Goal: Task Accomplishment & Management: Use online tool/utility

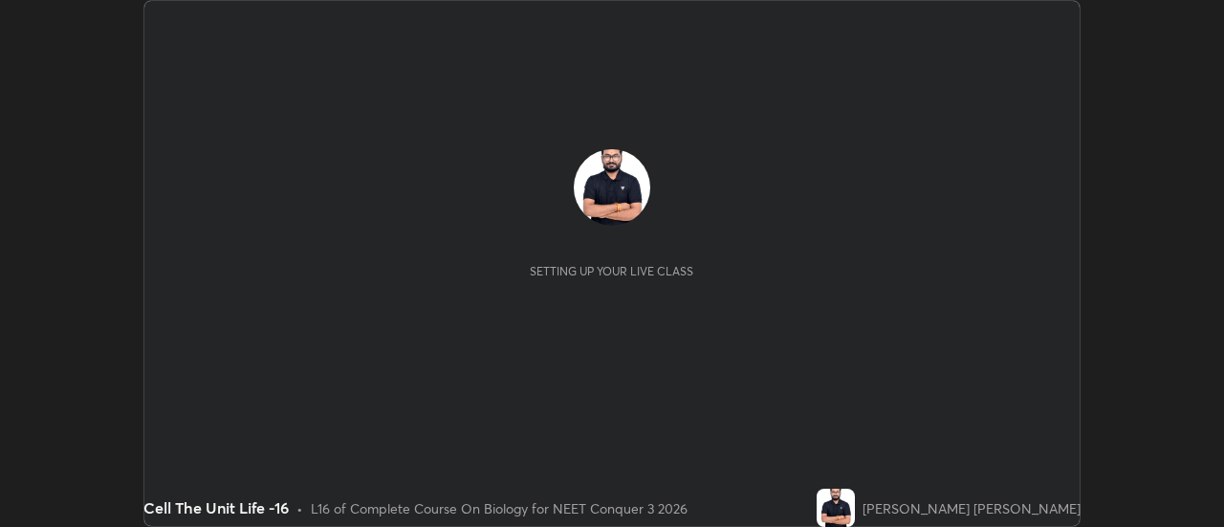
scroll to position [527, 1223]
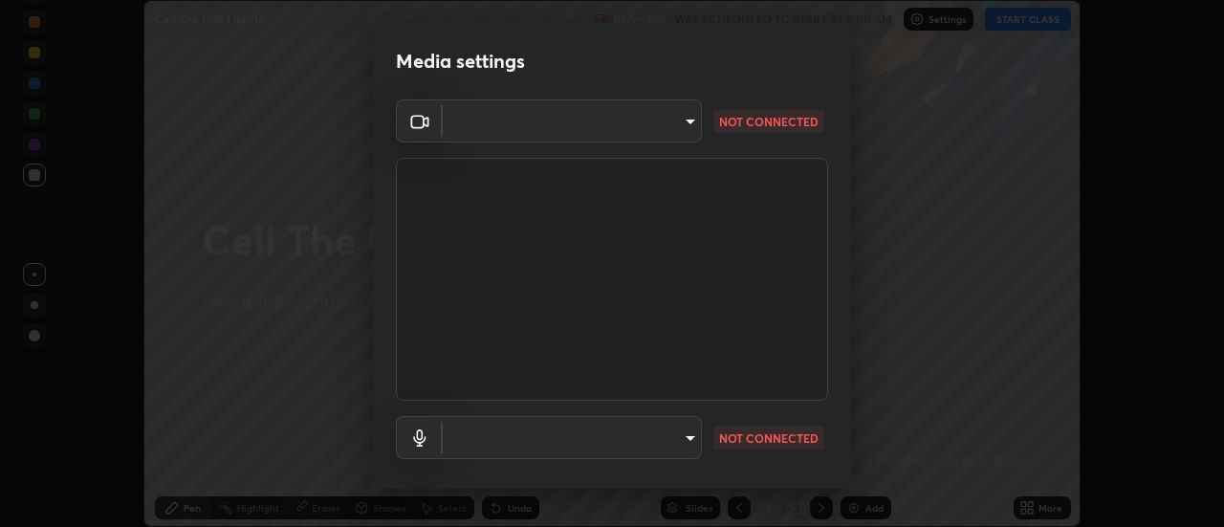
type input "cf8053163bb2f7d6ecf3d6bd7b4235d237b850a42bc303a0614f26eb784a67d0"
type input "default"
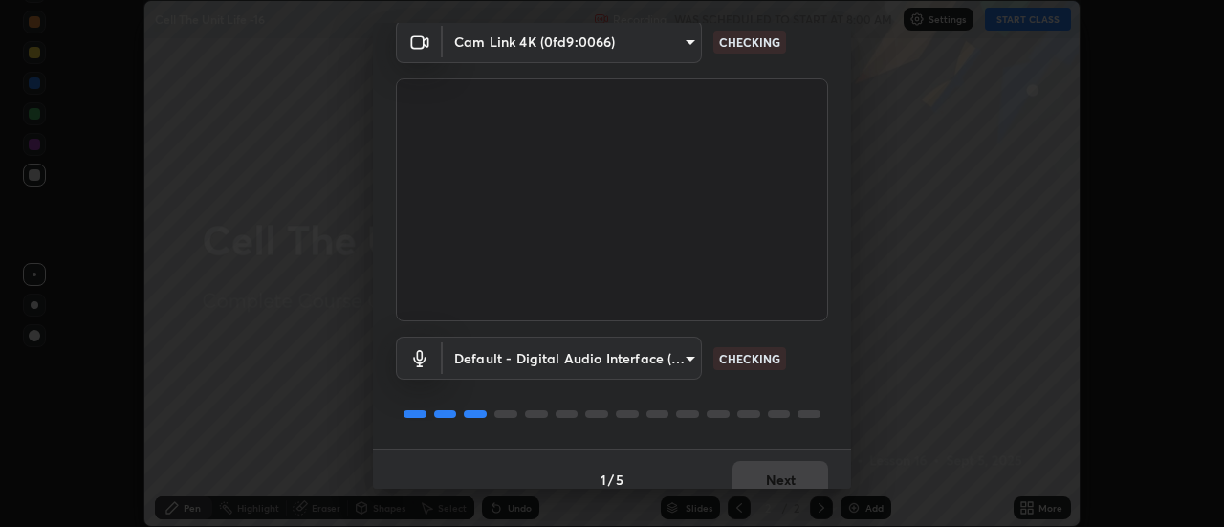
scroll to position [100, 0]
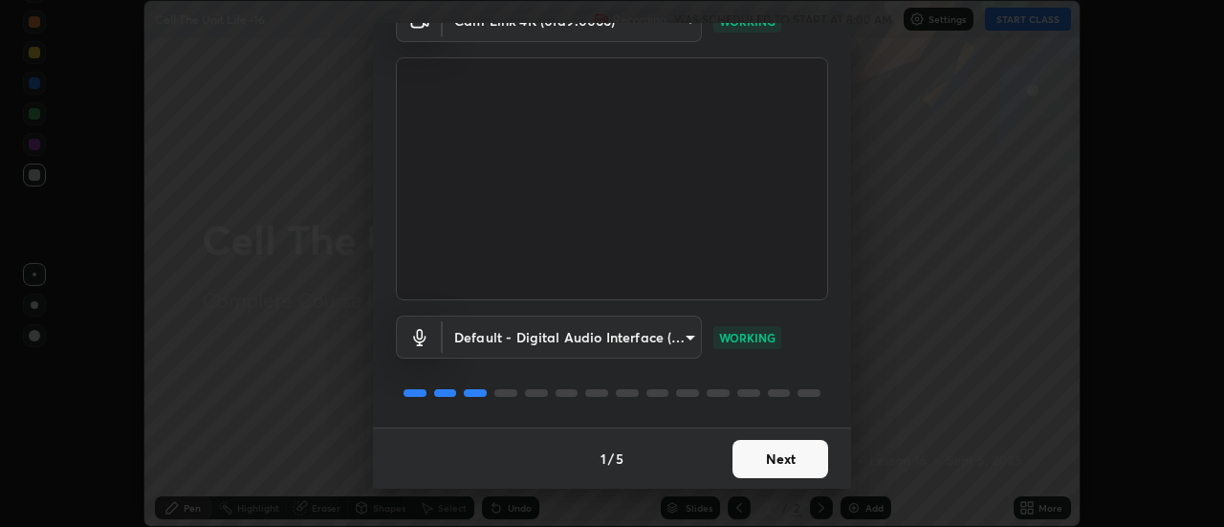
click at [793, 462] on button "Next" at bounding box center [780, 459] width 96 height 38
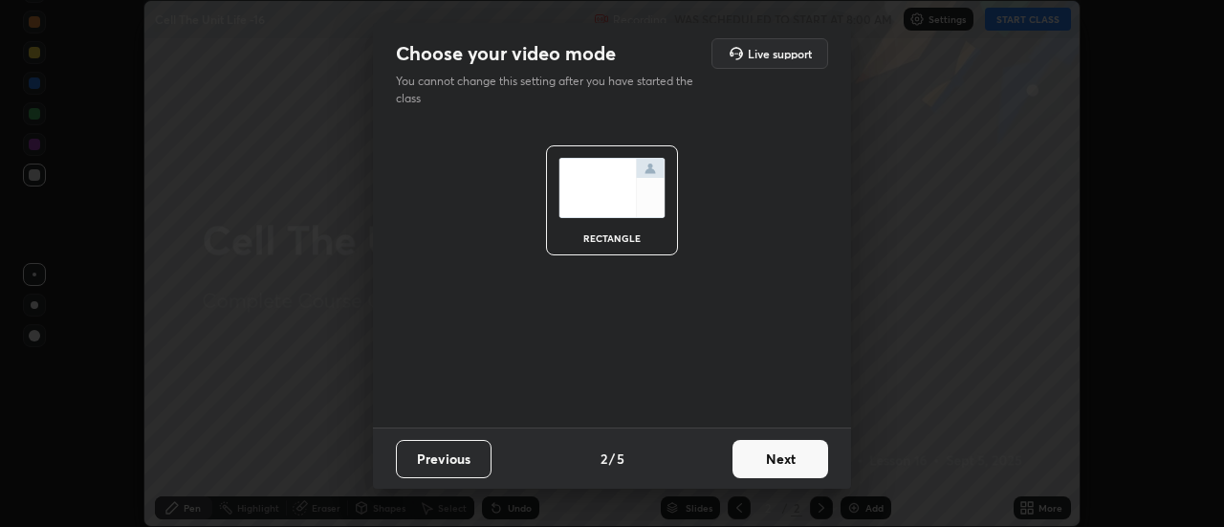
scroll to position [0, 0]
click at [788, 463] on button "Next" at bounding box center [780, 459] width 96 height 38
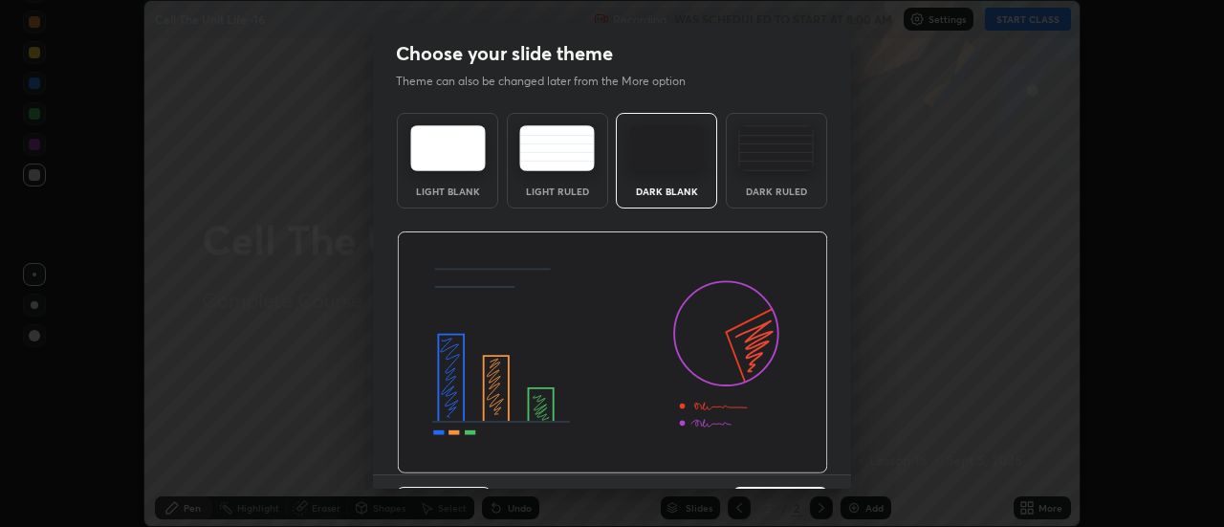
scroll to position [47, 0]
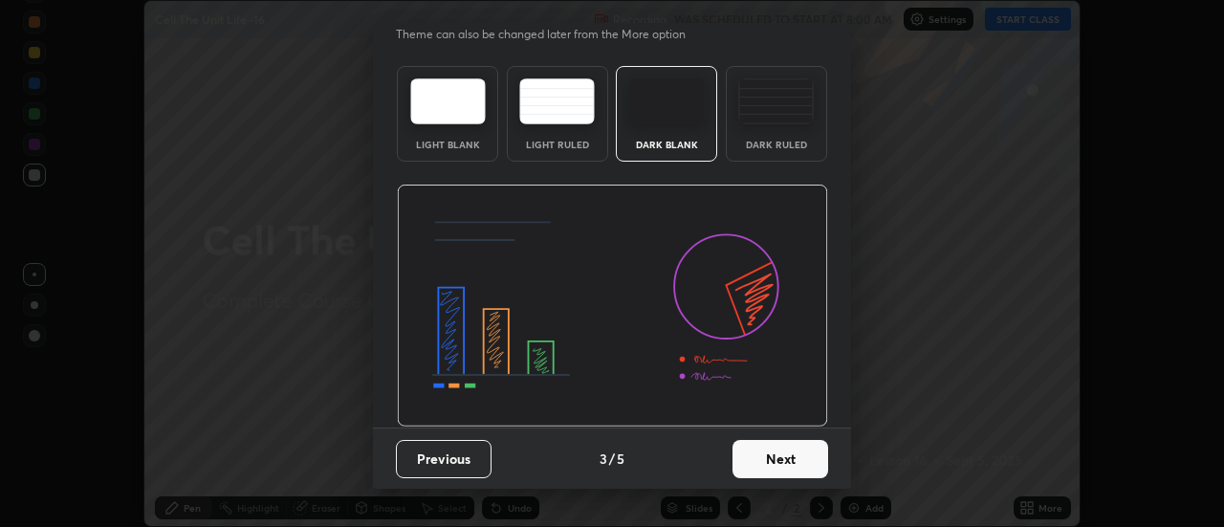
click at [803, 460] on button "Next" at bounding box center [780, 459] width 96 height 38
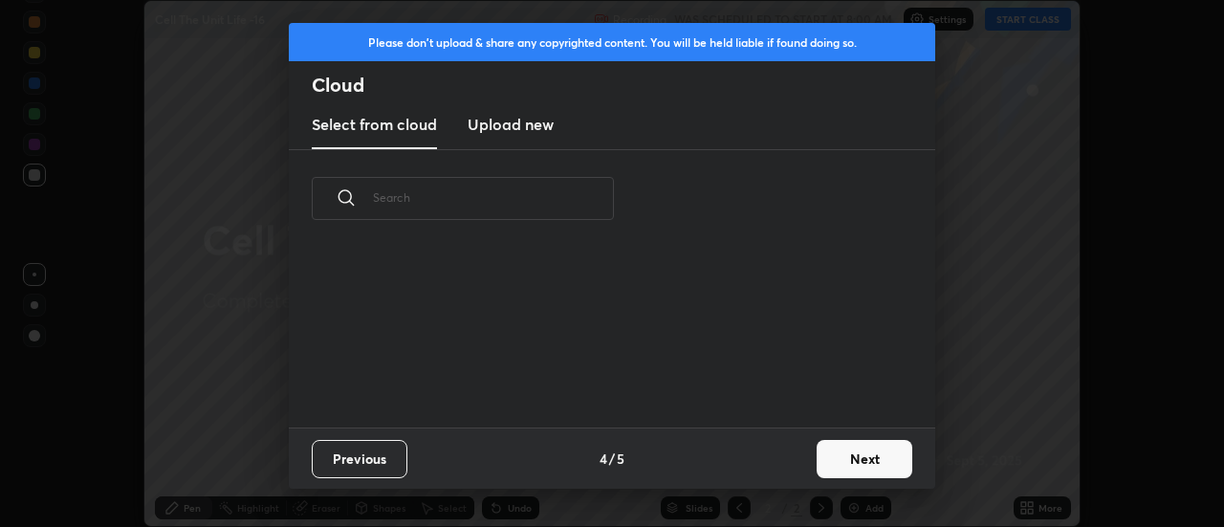
scroll to position [0, 0]
click at [873, 456] on button "Next" at bounding box center [864, 459] width 96 height 38
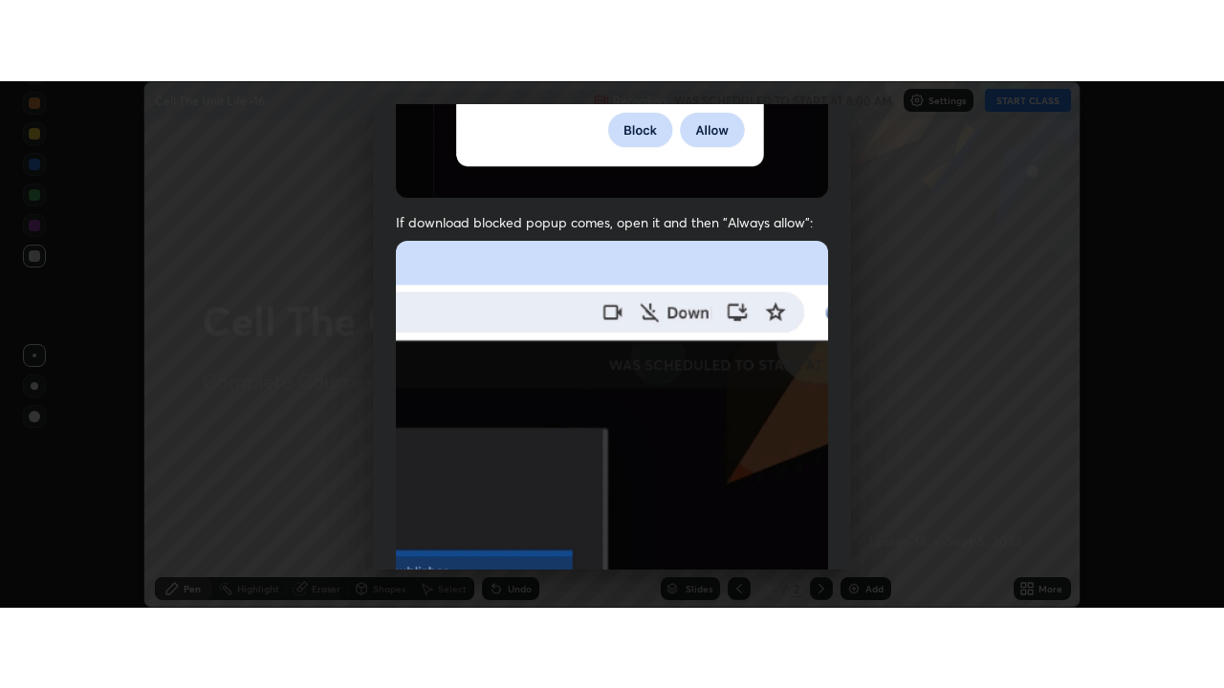
scroll to position [490, 0]
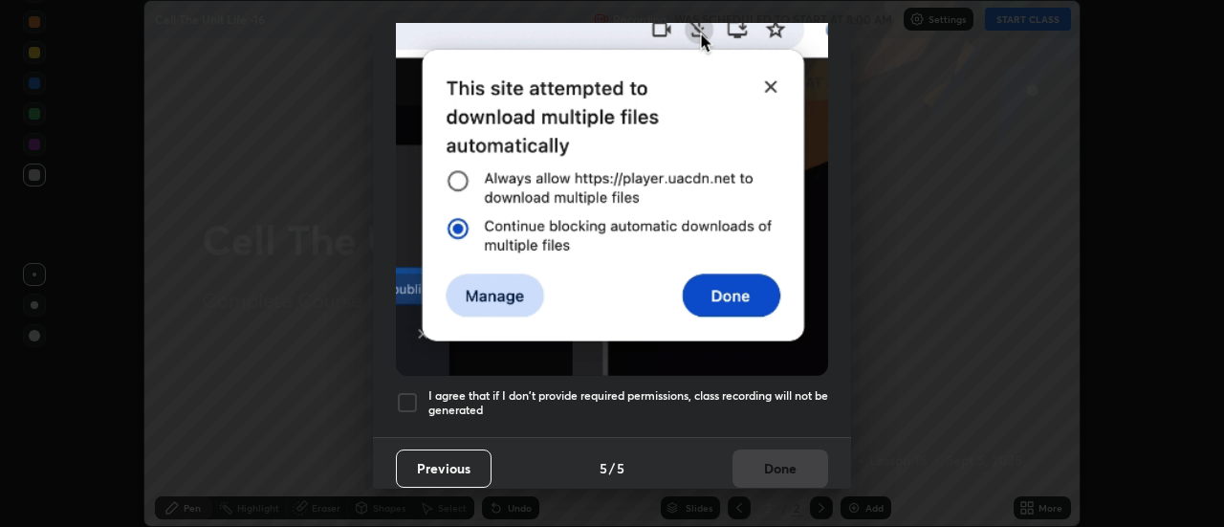
click at [405, 396] on div at bounding box center [407, 402] width 23 height 23
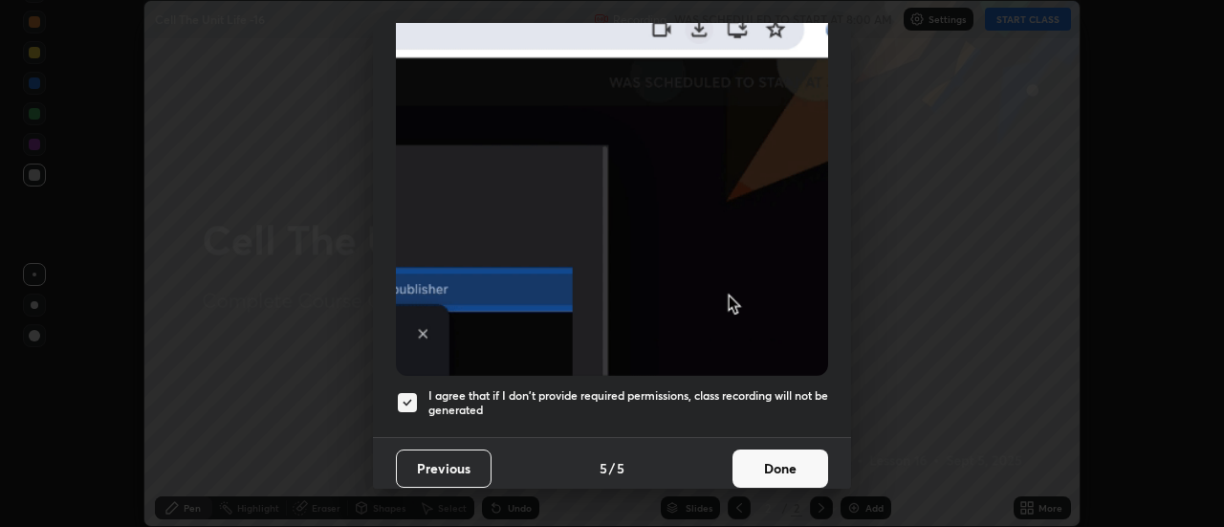
click at [772, 457] on button "Done" at bounding box center [780, 468] width 96 height 38
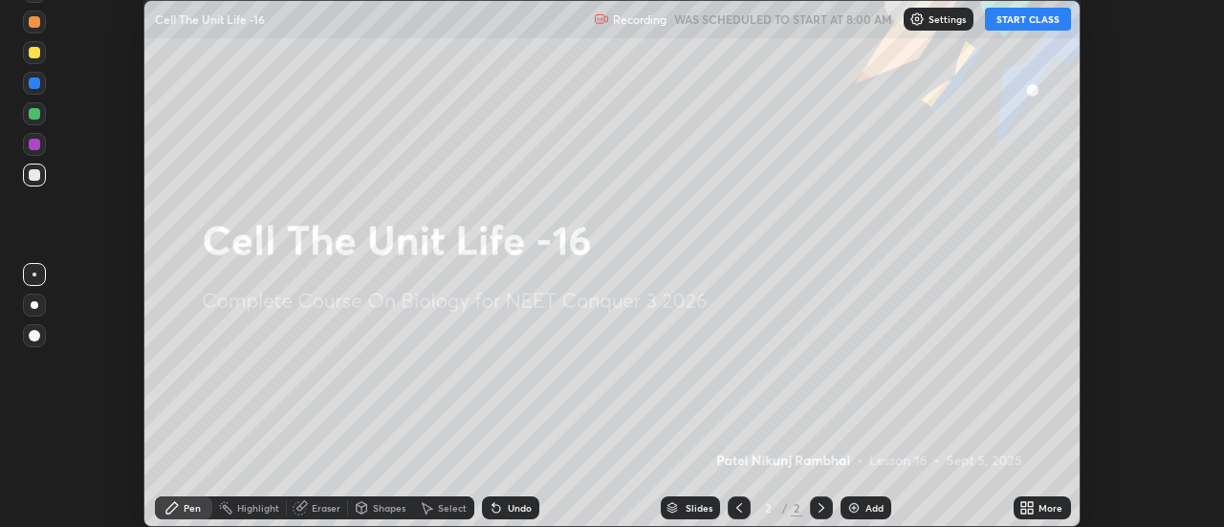
click at [1028, 16] on button "START CLASS" at bounding box center [1028, 19] width 86 height 23
click at [1025, 503] on icon at bounding box center [1023, 504] width 5 height 5
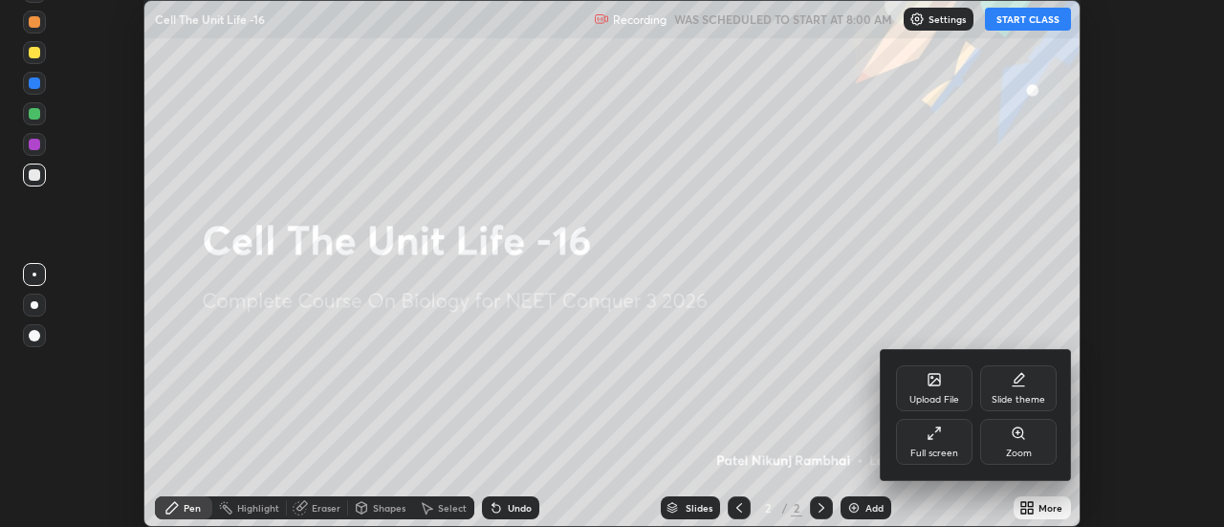
click at [940, 444] on div "Full screen" at bounding box center [934, 442] width 76 height 46
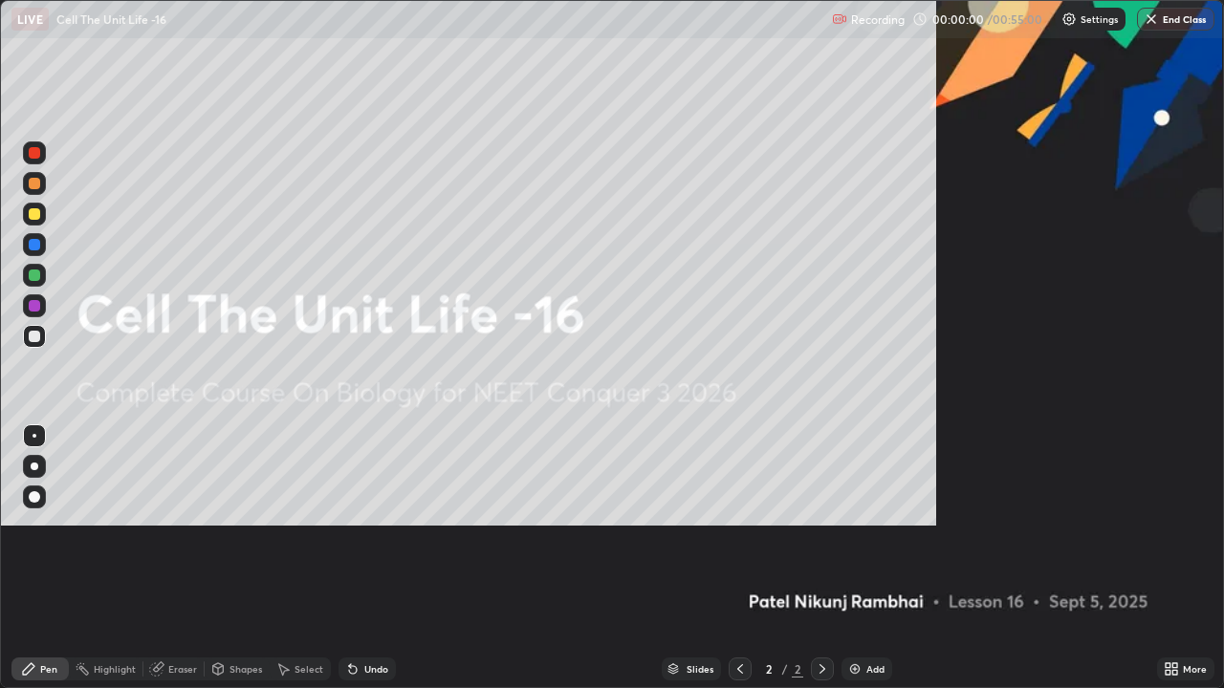
scroll to position [688, 1224]
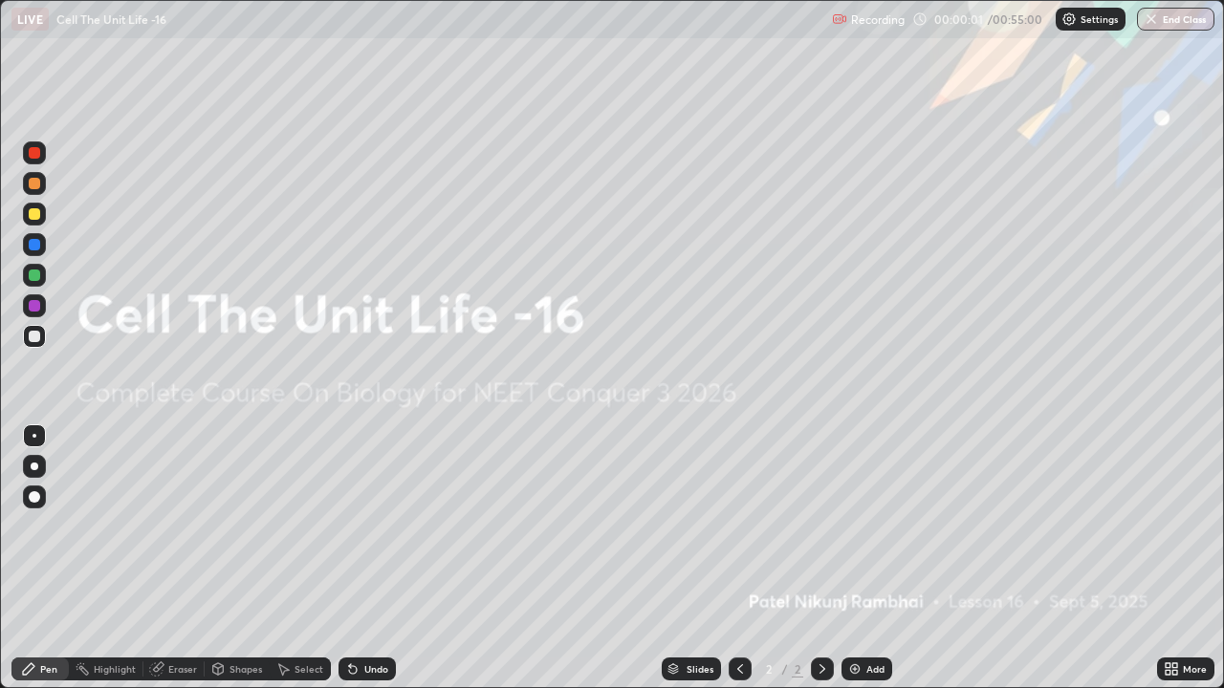
click at [857, 526] on img at bounding box center [854, 669] width 15 height 15
click at [858, 526] on img at bounding box center [854, 669] width 15 height 15
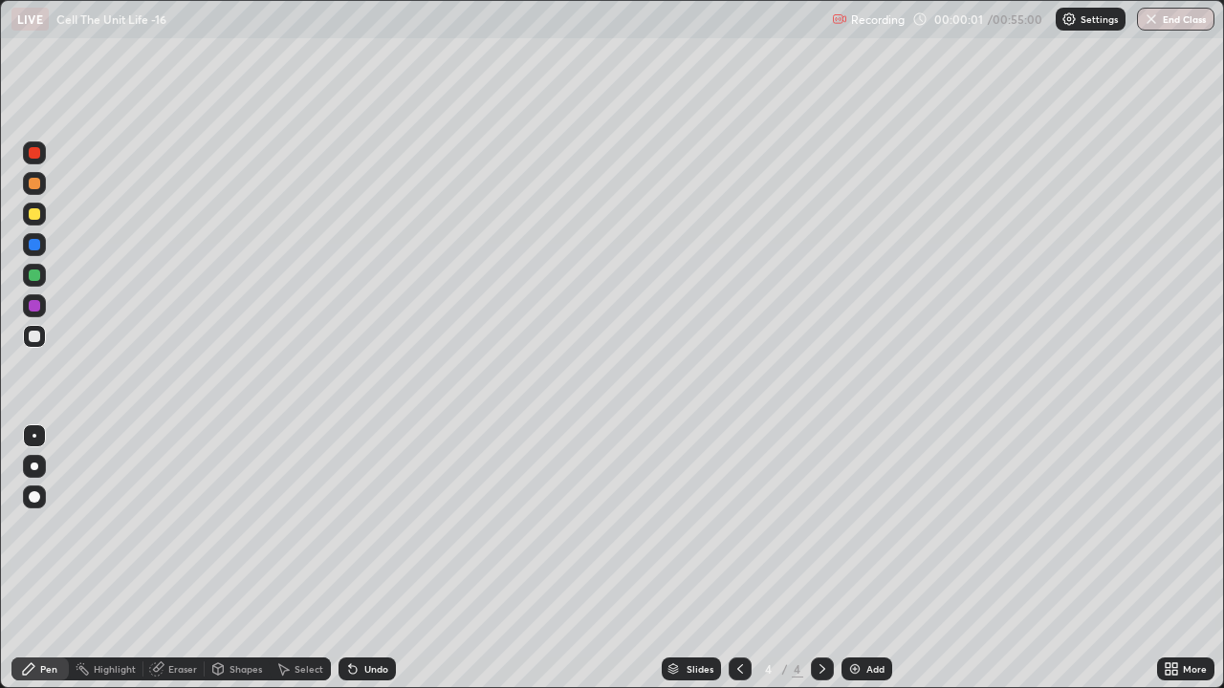
click at [858, 526] on img at bounding box center [854, 669] width 15 height 15
click at [855, 526] on img at bounding box center [854, 669] width 15 height 15
click at [853, 526] on img at bounding box center [854, 669] width 15 height 15
click at [850, 526] on img at bounding box center [854, 669] width 15 height 15
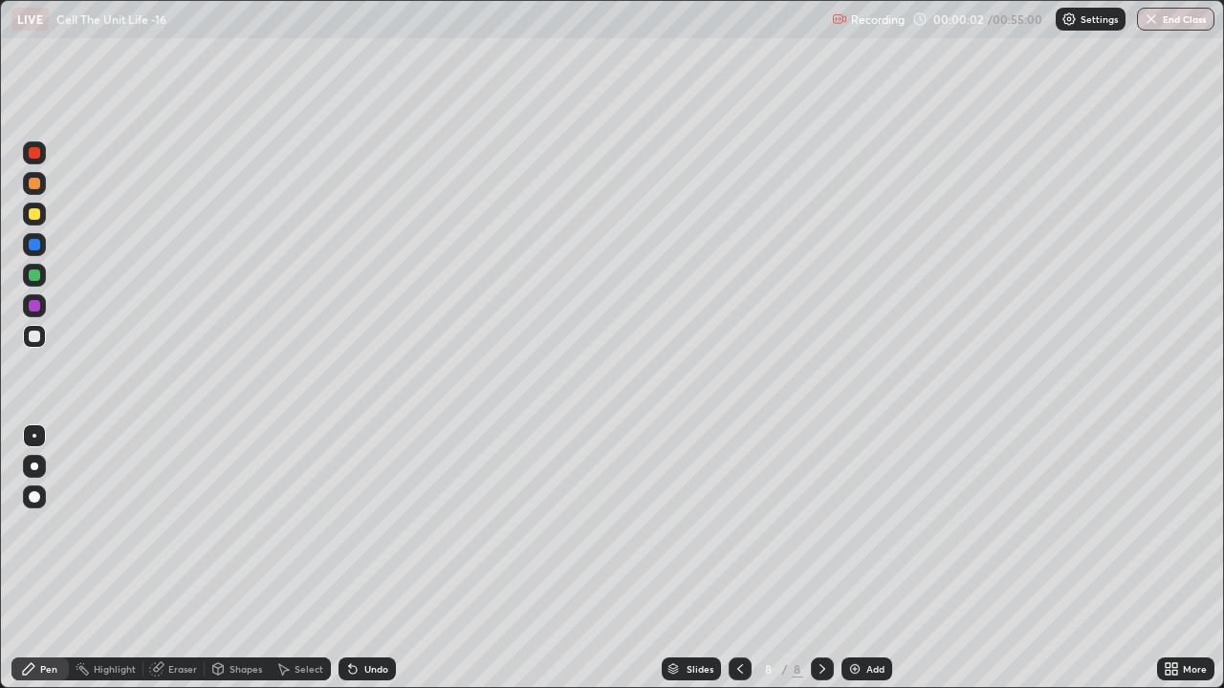
click at [853, 526] on img at bounding box center [854, 669] width 15 height 15
click at [854, 526] on img at bounding box center [854, 669] width 15 height 15
click at [852, 526] on img at bounding box center [854, 669] width 15 height 15
click at [854, 526] on img at bounding box center [854, 669] width 15 height 15
click at [851, 526] on img at bounding box center [854, 669] width 15 height 15
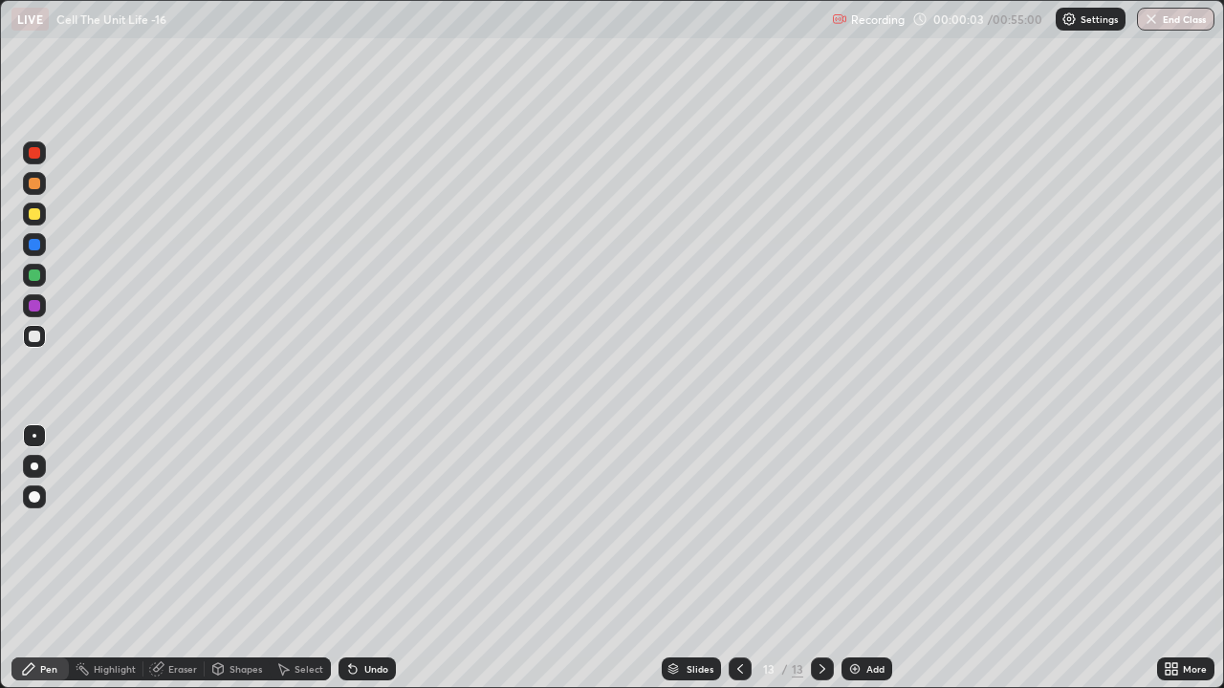
click at [853, 526] on img at bounding box center [854, 669] width 15 height 15
click at [854, 526] on img at bounding box center [854, 669] width 15 height 15
click at [746, 526] on div at bounding box center [740, 669] width 23 height 23
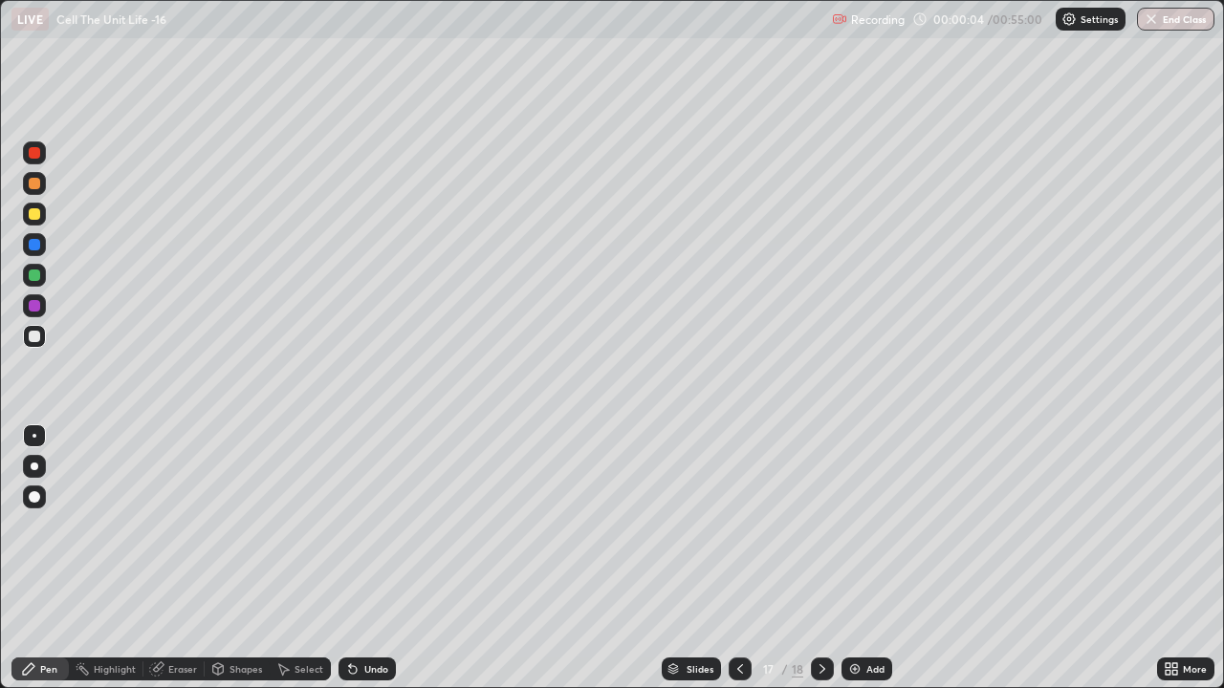
click at [738, 526] on icon at bounding box center [739, 669] width 15 height 15
click at [737, 526] on icon at bounding box center [740, 669] width 6 height 10
click at [739, 526] on icon at bounding box center [739, 669] width 15 height 15
click at [740, 526] on icon at bounding box center [739, 669] width 15 height 15
click at [739, 526] on icon at bounding box center [739, 669] width 15 height 15
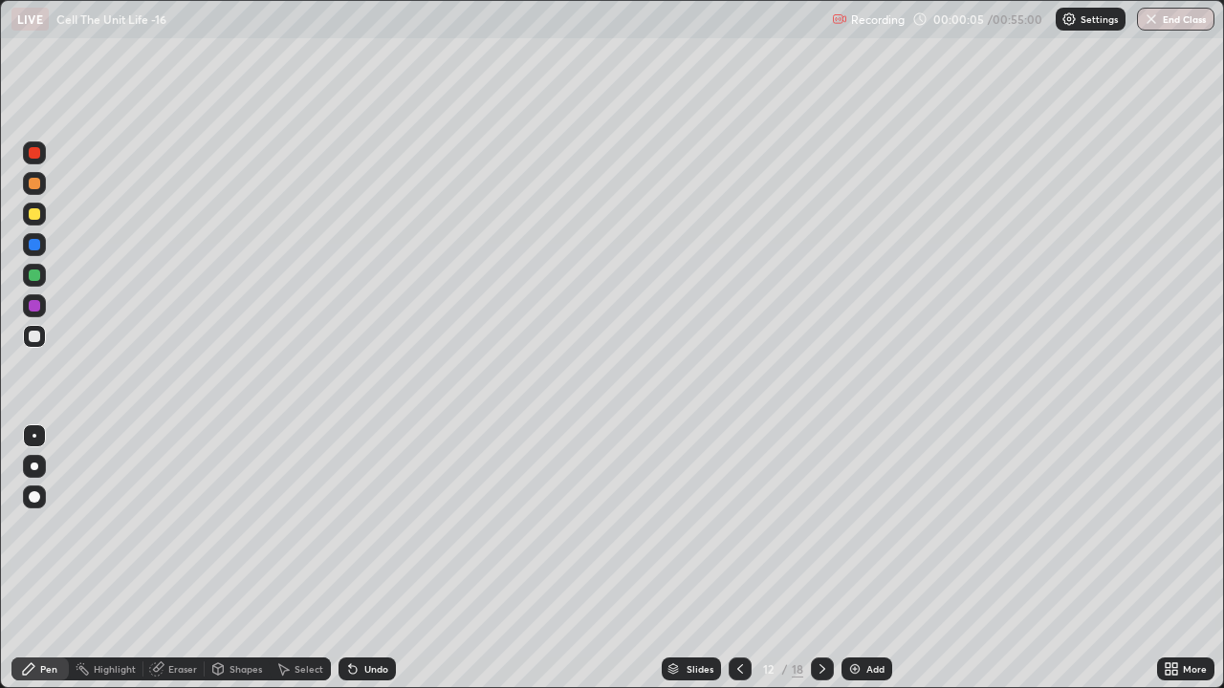
click at [736, 526] on icon at bounding box center [739, 669] width 15 height 15
click at [738, 526] on icon at bounding box center [739, 669] width 15 height 15
click at [737, 526] on icon at bounding box center [739, 669] width 15 height 15
click at [738, 526] on icon at bounding box center [739, 669] width 15 height 15
click at [737, 526] on icon at bounding box center [739, 669] width 15 height 15
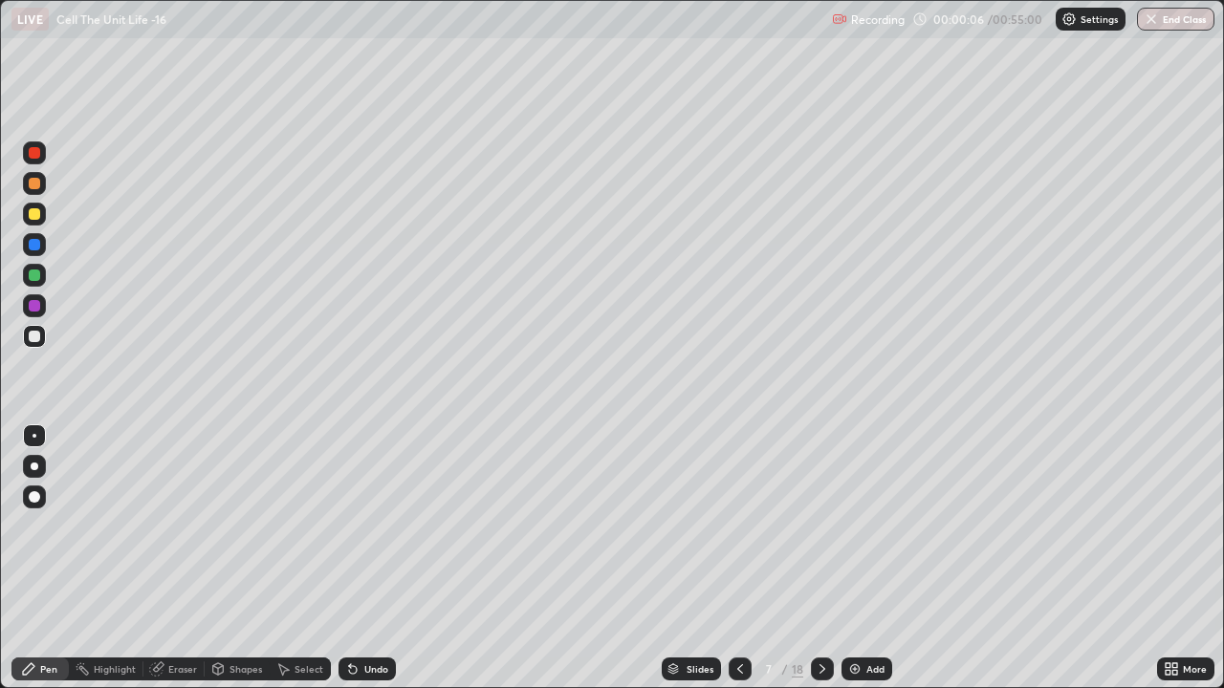
click at [738, 526] on icon at bounding box center [739, 669] width 15 height 15
click at [735, 526] on icon at bounding box center [739, 669] width 15 height 15
click at [738, 526] on icon at bounding box center [739, 669] width 15 height 15
click at [33, 459] on div at bounding box center [34, 466] width 23 height 23
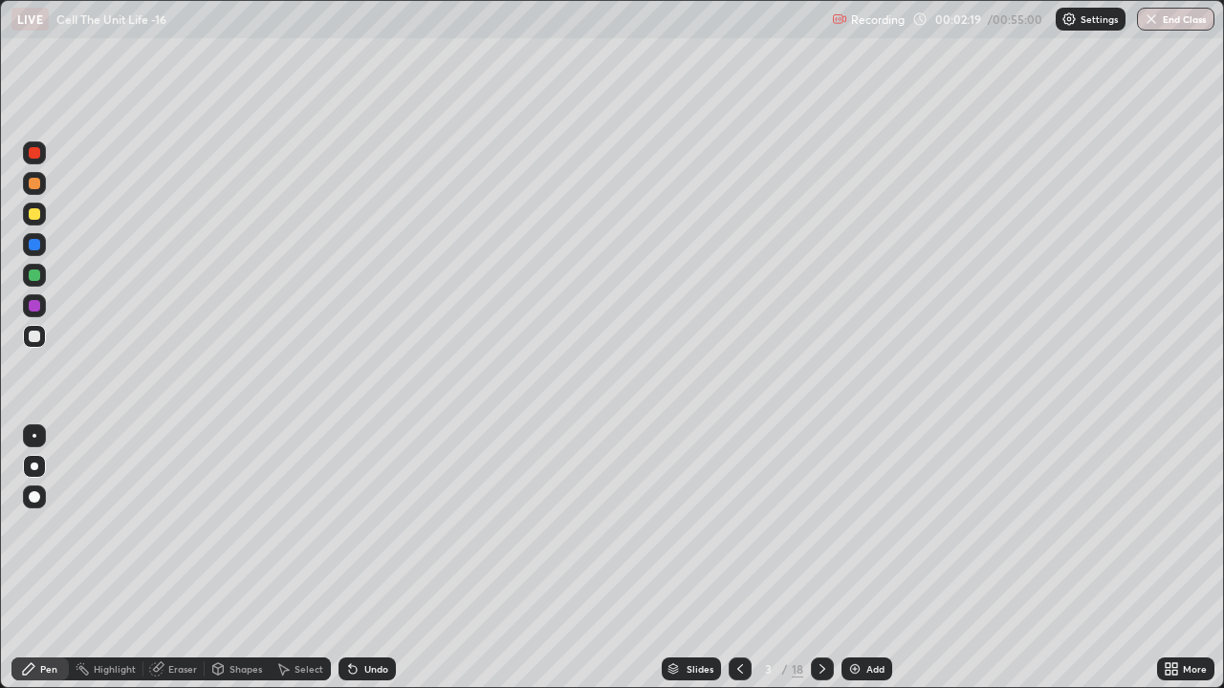
click at [33, 216] on div at bounding box center [34, 213] width 11 height 11
click at [34, 337] on div at bounding box center [34, 336] width 11 height 11
click at [33, 244] on div at bounding box center [34, 244] width 11 height 11
click at [168, 526] on div "Eraser" at bounding box center [173, 669] width 61 height 23
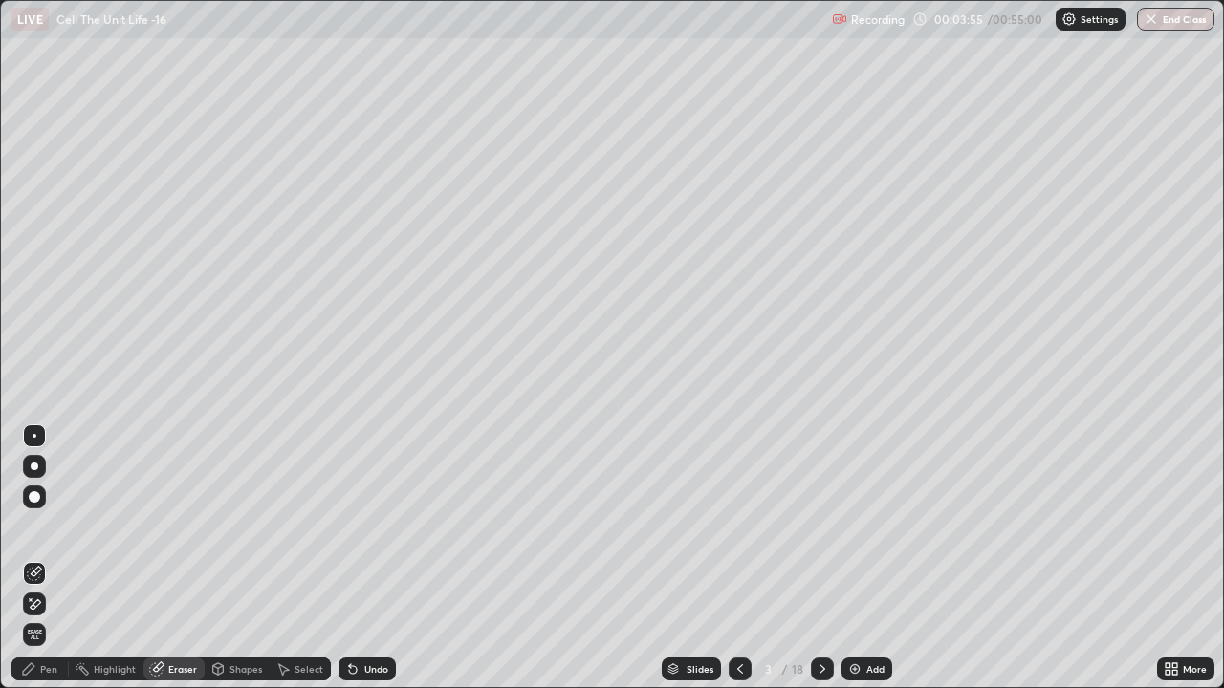
click at [47, 526] on div "Pen" at bounding box center [39, 669] width 57 height 23
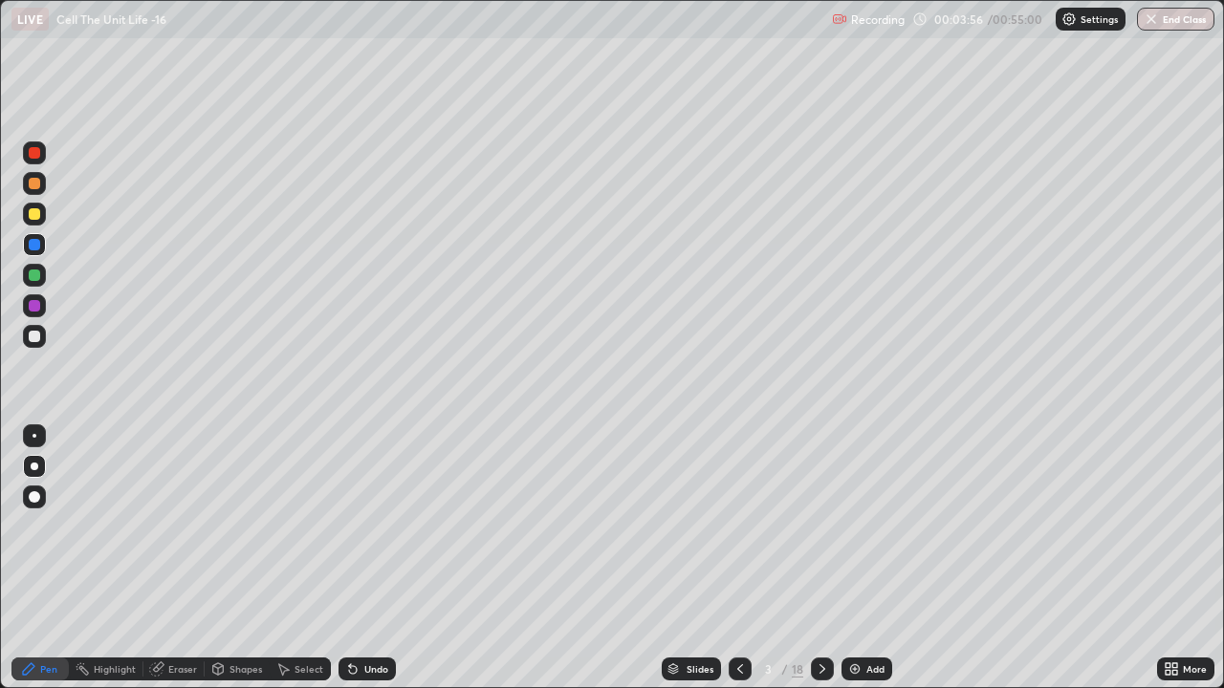
click at [33, 339] on div at bounding box center [34, 336] width 11 height 11
click at [36, 336] on div at bounding box center [34, 336] width 11 height 11
click at [37, 215] on div at bounding box center [34, 213] width 11 height 11
click at [34, 501] on div at bounding box center [34, 496] width 11 height 11
click at [33, 214] on div at bounding box center [34, 213] width 11 height 11
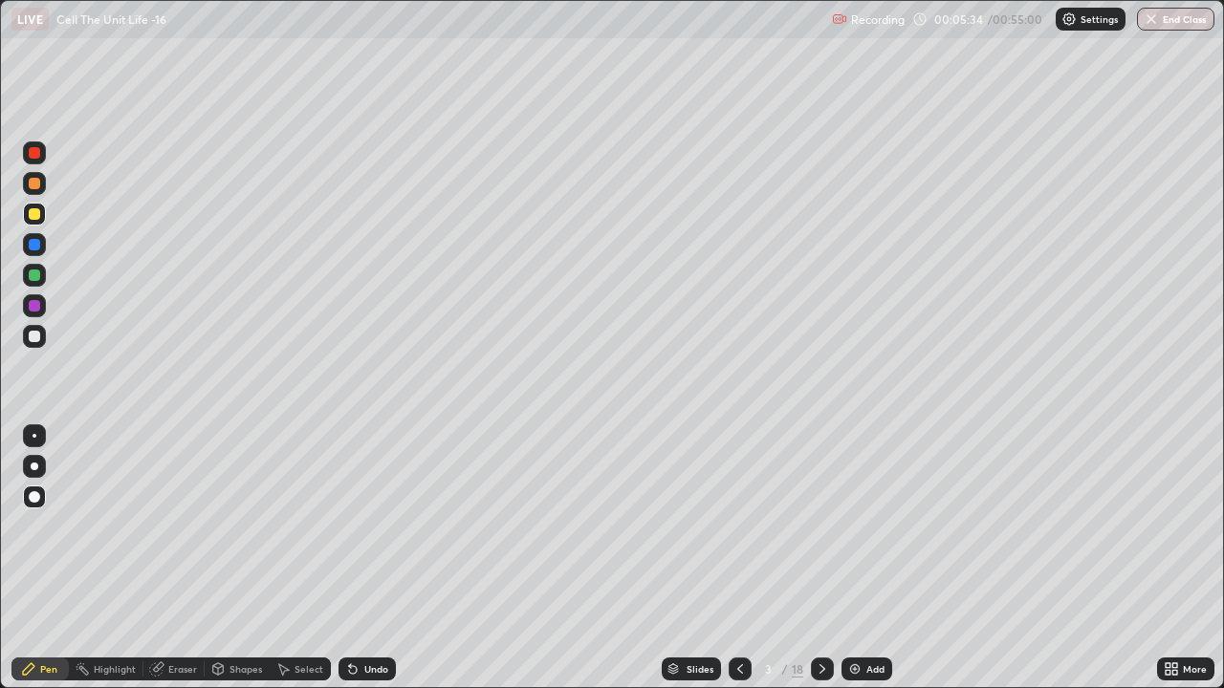
click at [37, 334] on div at bounding box center [34, 336] width 11 height 11
click at [32, 463] on div at bounding box center [35, 467] width 8 height 8
click at [185, 526] on div "Eraser" at bounding box center [182, 669] width 29 height 10
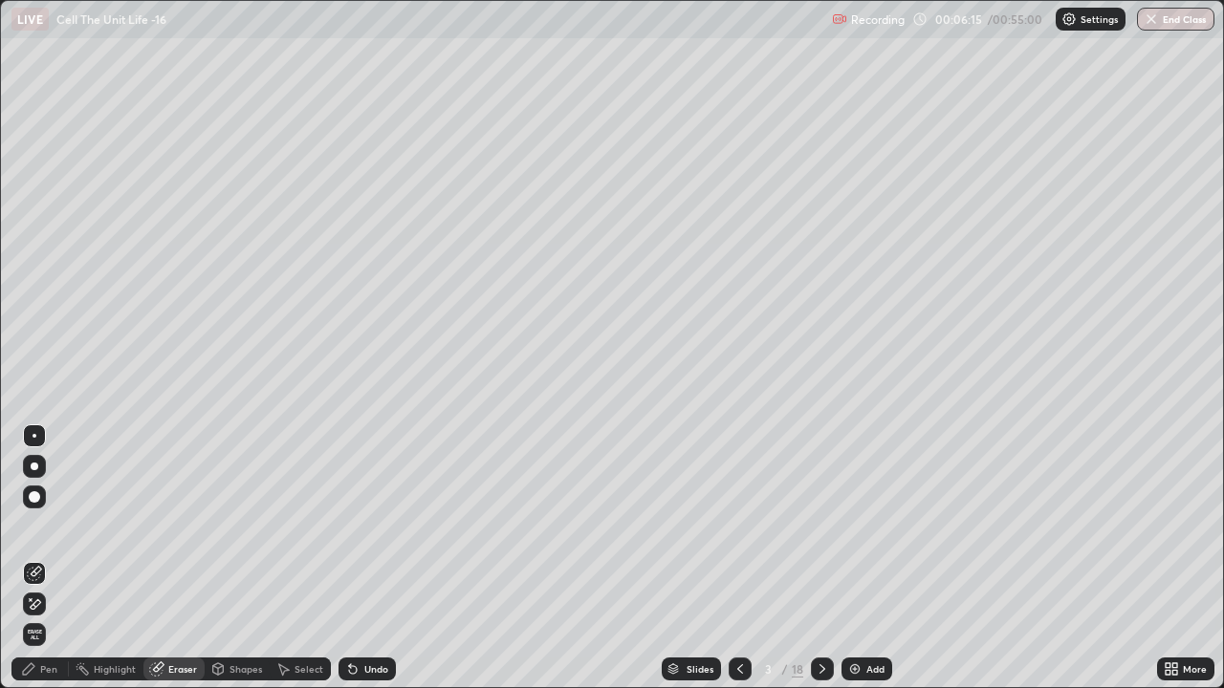
click at [35, 526] on icon at bounding box center [28, 669] width 15 height 15
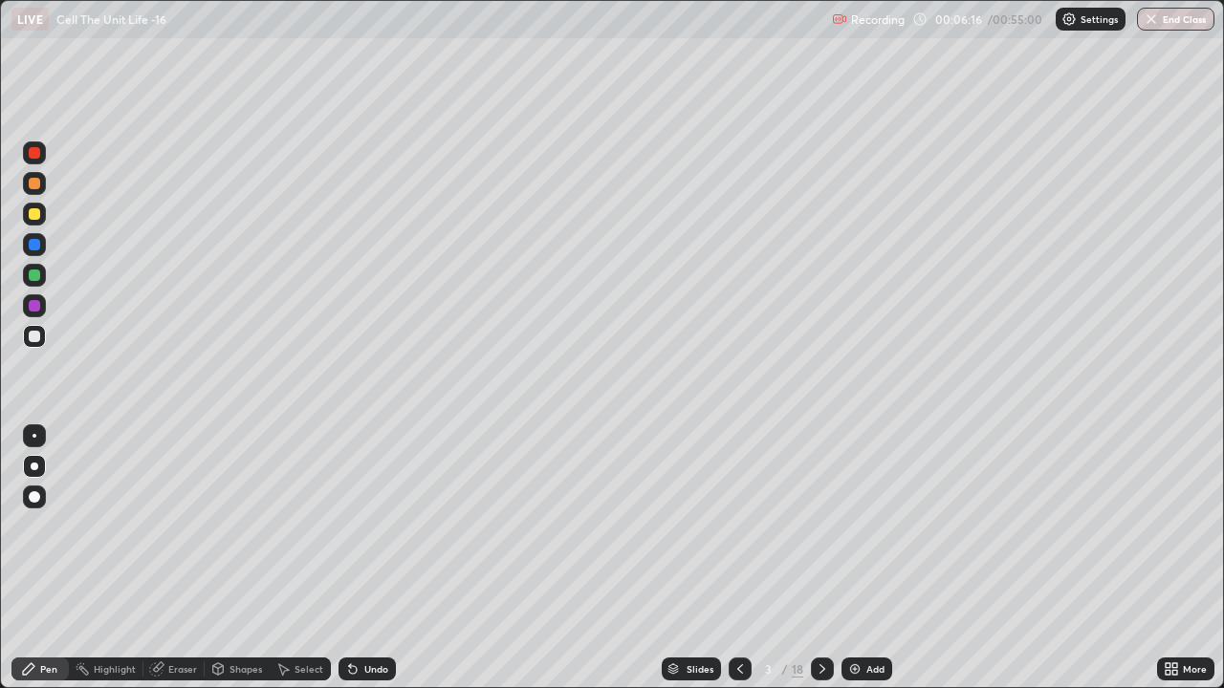
click at [33, 211] on div at bounding box center [34, 213] width 11 height 11
click at [27, 338] on div at bounding box center [34, 336] width 23 height 23
click at [815, 526] on icon at bounding box center [822, 669] width 15 height 15
click at [174, 526] on div "Eraser" at bounding box center [182, 669] width 29 height 10
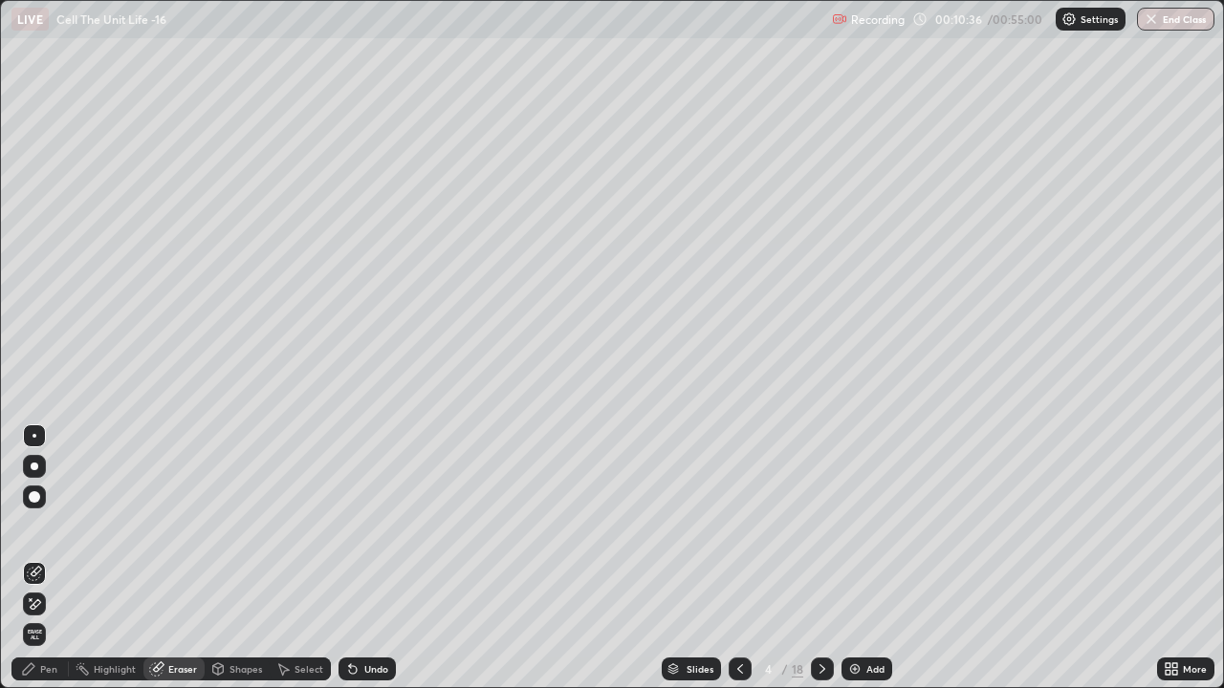
click at [39, 526] on div "Pen" at bounding box center [39, 669] width 57 height 23
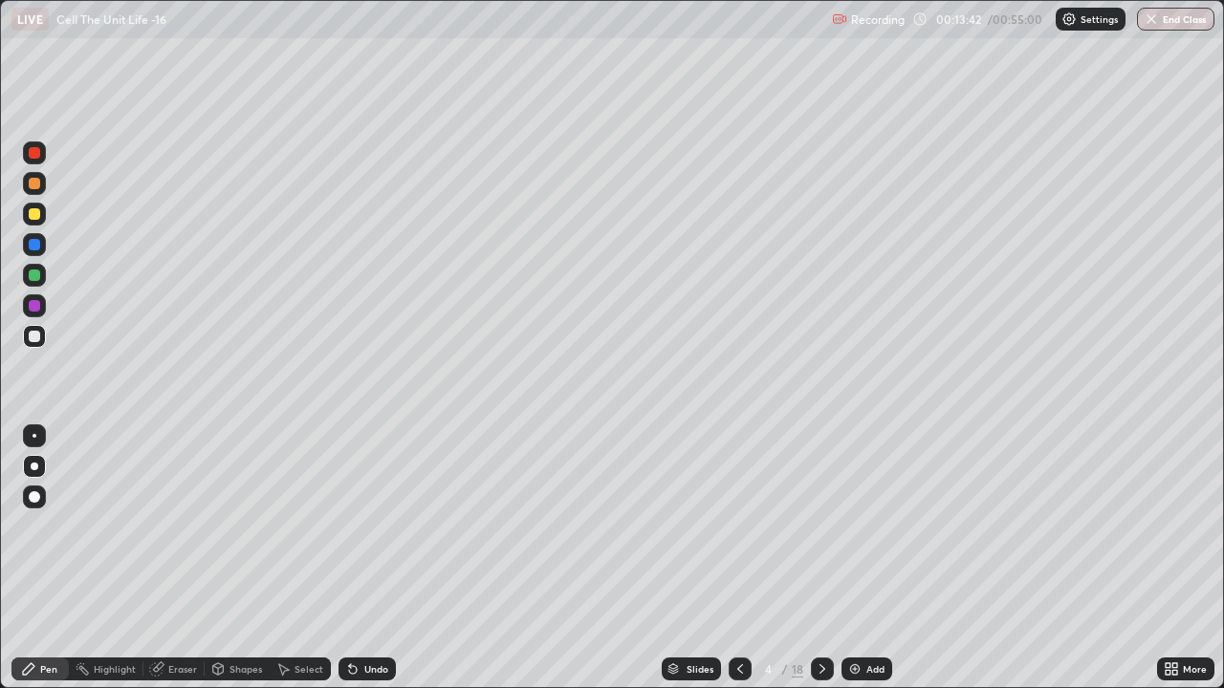
click at [736, 526] on icon at bounding box center [739, 669] width 15 height 15
click at [823, 526] on icon at bounding box center [822, 669] width 15 height 15
click at [820, 526] on icon at bounding box center [822, 669] width 15 height 15
click at [738, 526] on icon at bounding box center [739, 669] width 15 height 15
click at [739, 526] on icon at bounding box center [739, 669] width 15 height 15
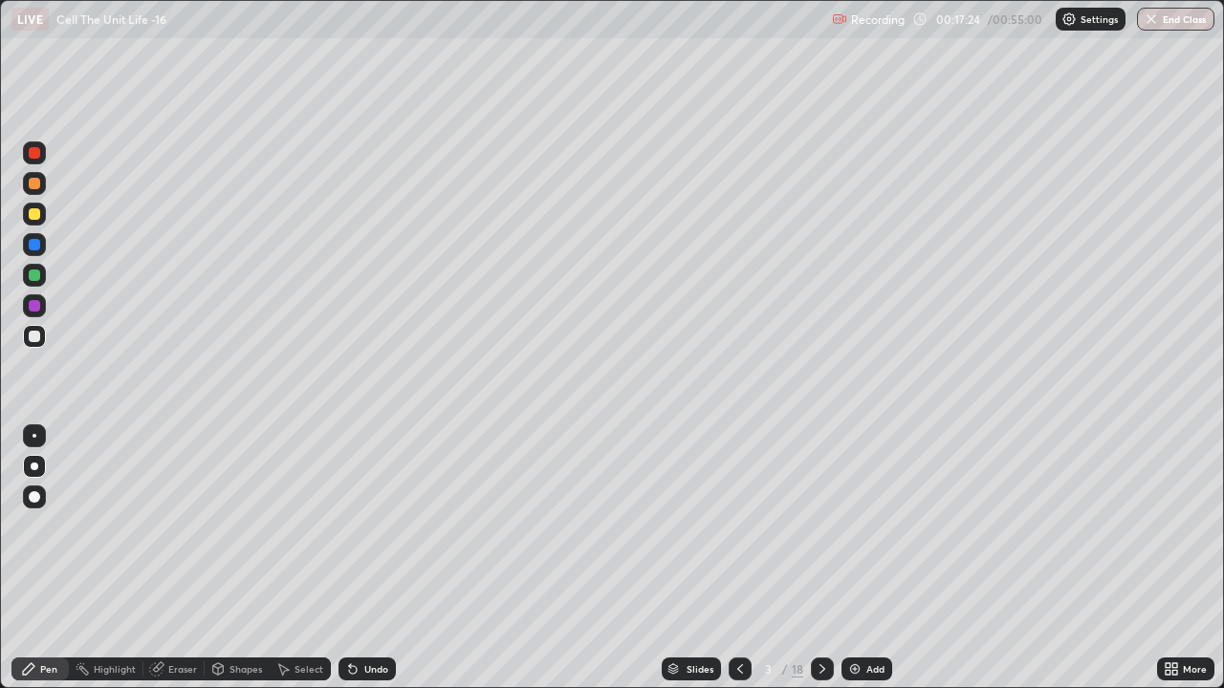
click at [819, 526] on icon at bounding box center [822, 669] width 15 height 15
click at [822, 526] on icon at bounding box center [822, 669] width 15 height 15
click at [821, 526] on icon at bounding box center [822, 669] width 6 height 10
click at [821, 526] on icon at bounding box center [822, 669] width 15 height 15
click at [35, 216] on div at bounding box center [34, 213] width 11 height 11
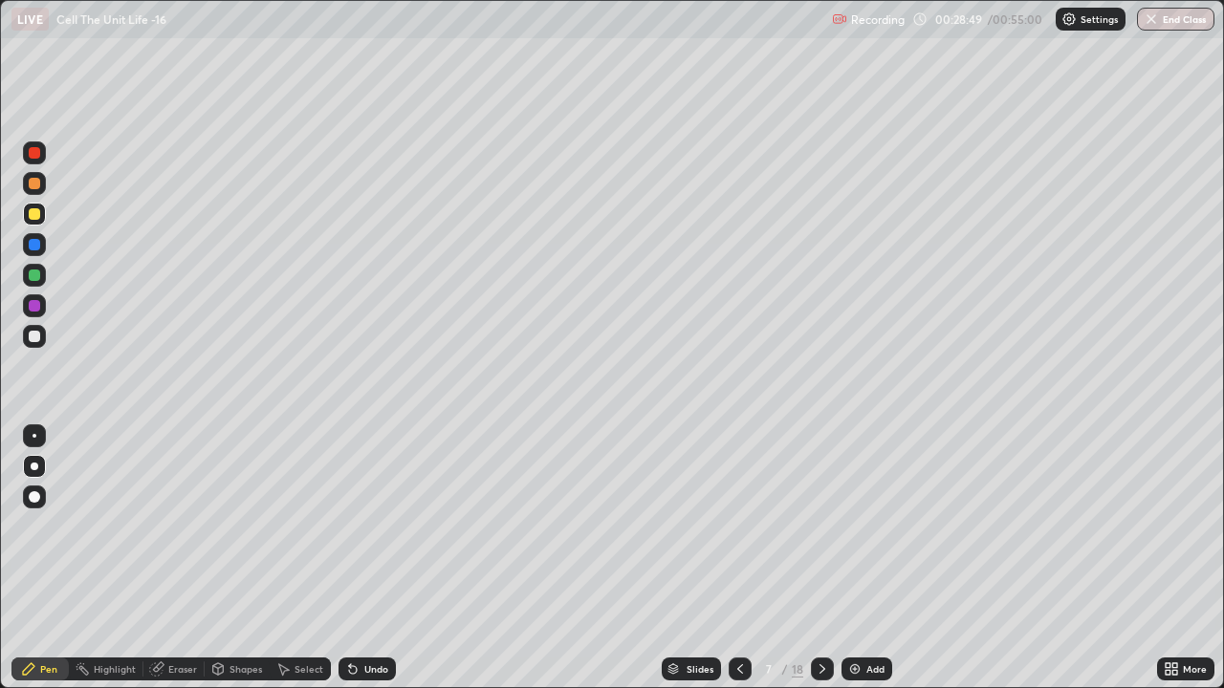
click at [736, 526] on icon at bounding box center [739, 669] width 15 height 15
click at [820, 526] on icon at bounding box center [822, 669] width 15 height 15
click at [35, 276] on div at bounding box center [34, 275] width 11 height 11
click at [820, 526] on icon at bounding box center [822, 669] width 15 height 15
click at [31, 338] on div at bounding box center [34, 336] width 11 height 11
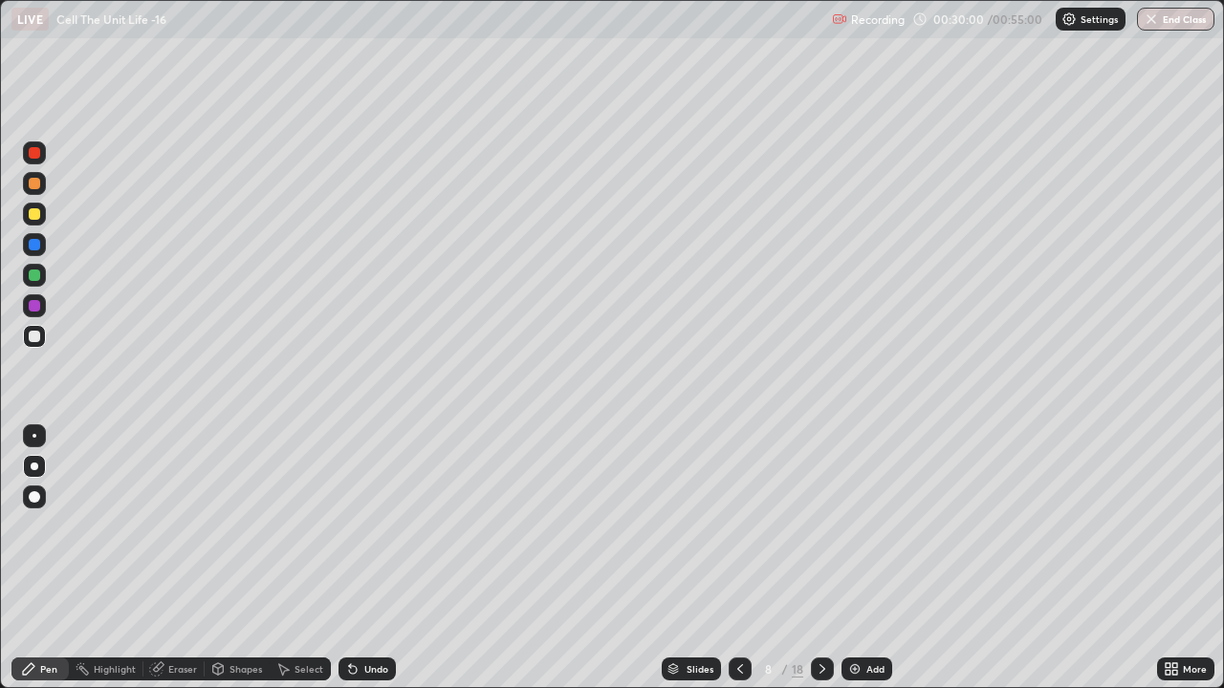
click at [33, 213] on div at bounding box center [34, 213] width 11 height 11
click at [29, 344] on div at bounding box center [34, 336] width 23 height 23
click at [34, 276] on div at bounding box center [34, 275] width 11 height 11
click at [820, 526] on icon at bounding box center [822, 669] width 15 height 15
click at [34, 338] on div at bounding box center [34, 336] width 11 height 11
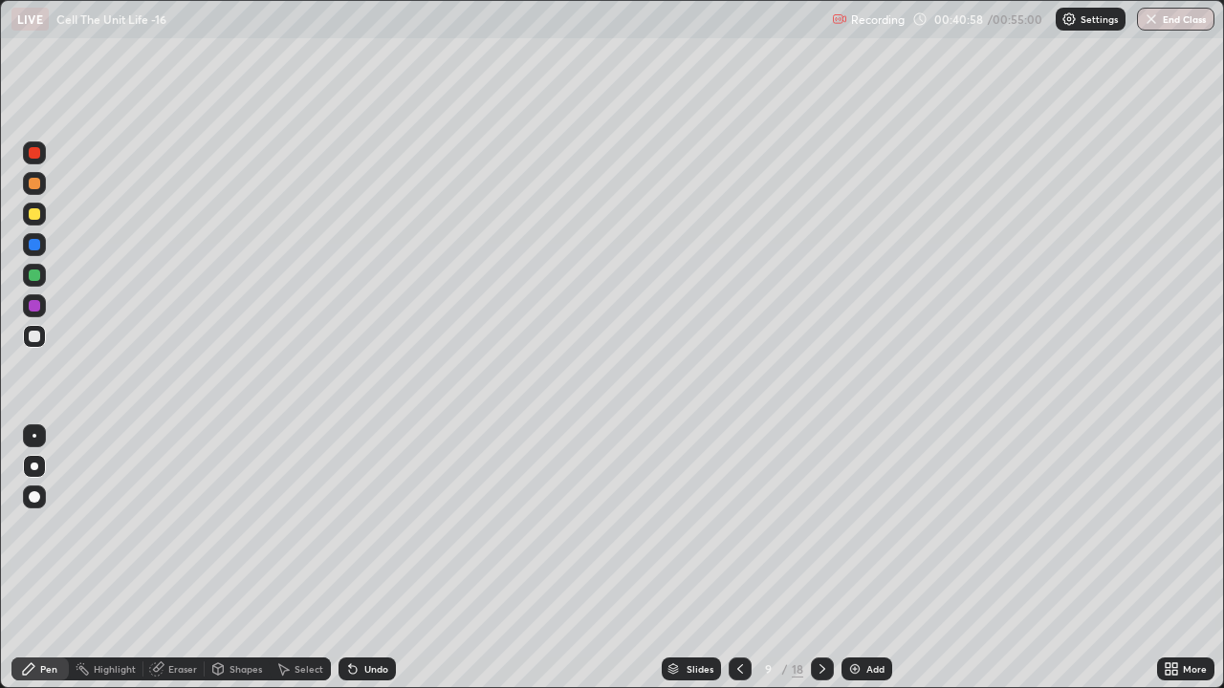
click at [35, 214] on div at bounding box center [34, 213] width 11 height 11
click at [38, 339] on div at bounding box center [34, 336] width 11 height 11
click at [35, 337] on div at bounding box center [34, 336] width 11 height 11
click at [33, 274] on div at bounding box center [34, 275] width 11 height 11
click at [30, 337] on div at bounding box center [34, 336] width 11 height 11
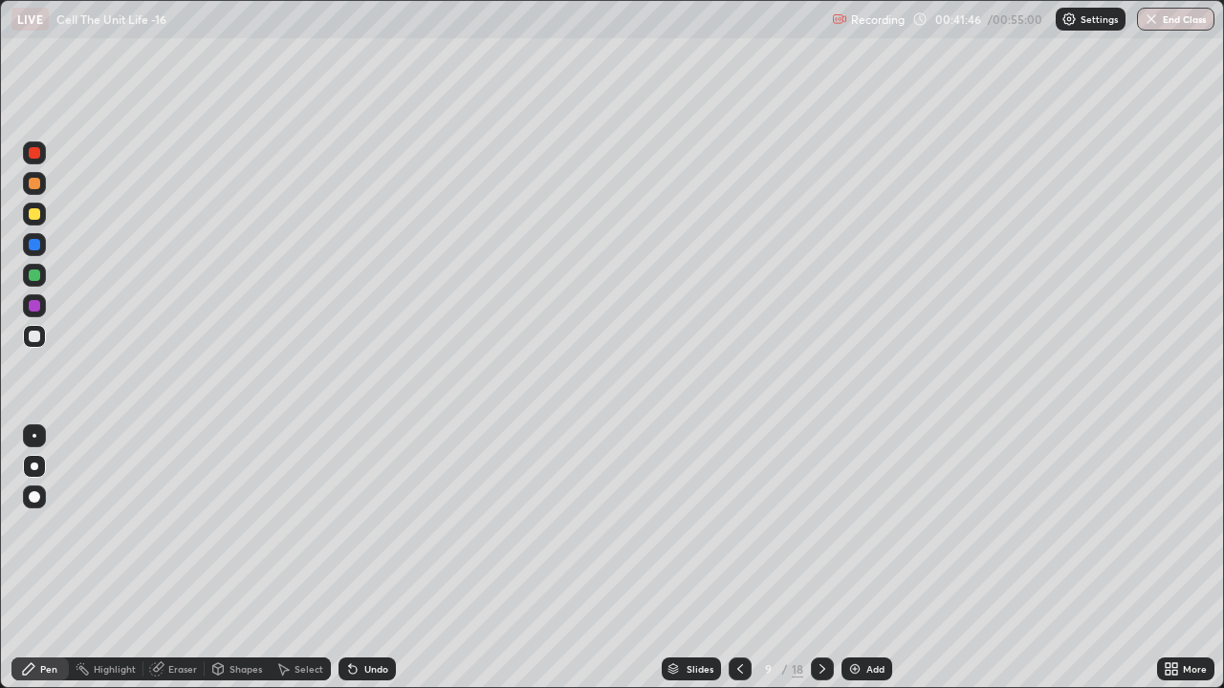
click at [33, 213] on div at bounding box center [34, 213] width 11 height 11
click at [38, 332] on div at bounding box center [34, 336] width 11 height 11
click at [33, 276] on div at bounding box center [34, 275] width 11 height 11
click at [36, 336] on div at bounding box center [34, 336] width 11 height 11
click at [820, 526] on icon at bounding box center [822, 669] width 15 height 15
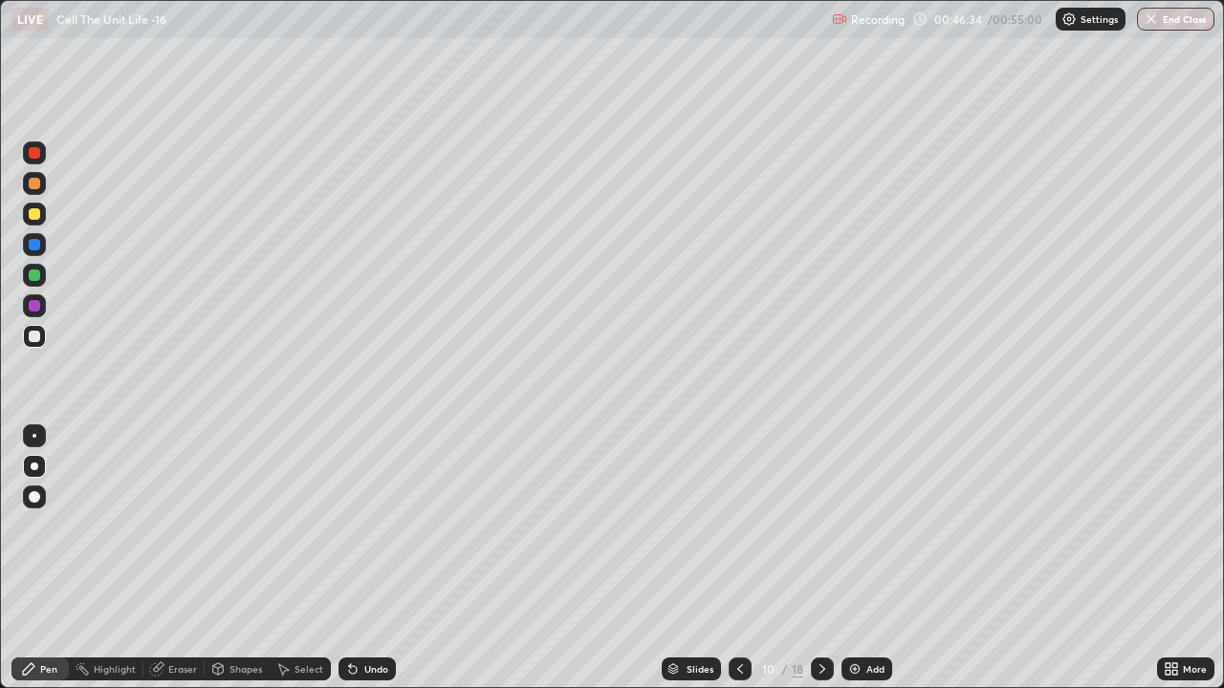
click at [37, 276] on div at bounding box center [34, 275] width 11 height 11
click at [30, 339] on div at bounding box center [34, 336] width 11 height 11
click at [38, 274] on div at bounding box center [34, 275] width 11 height 11
click at [36, 338] on div at bounding box center [34, 336] width 11 height 11
click at [826, 526] on div at bounding box center [822, 669] width 23 height 23
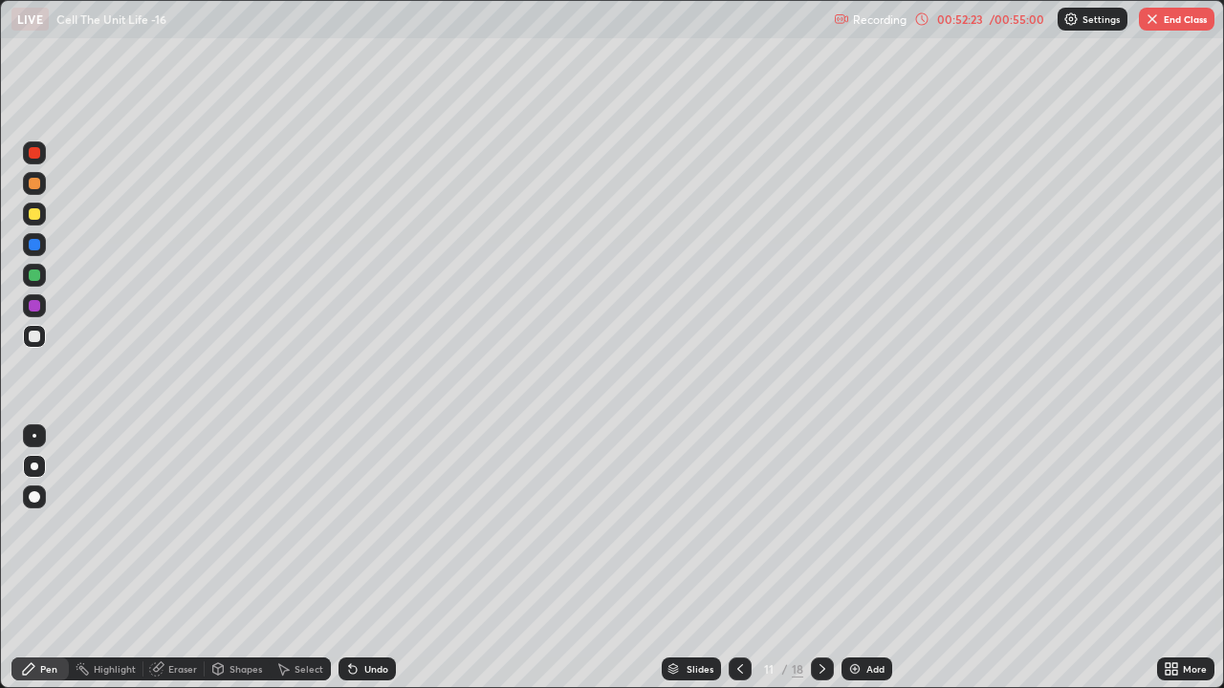
click at [1178, 24] on button "End Class" at bounding box center [1177, 19] width 76 height 23
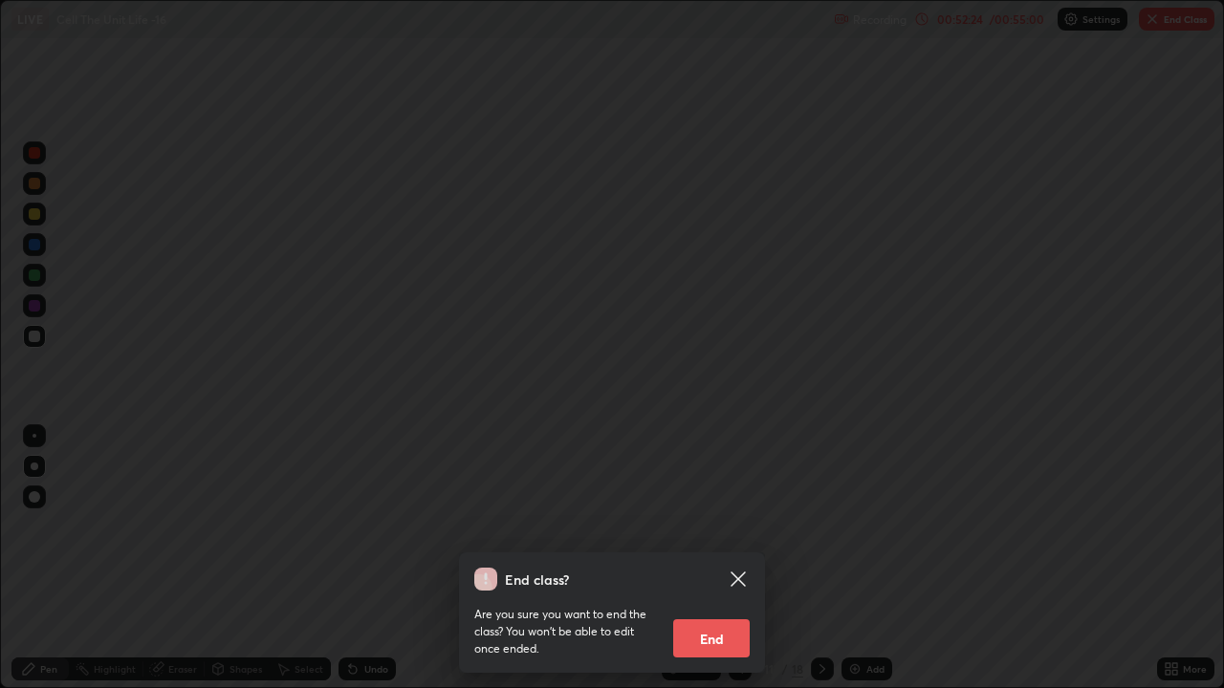
click at [720, 526] on button "End" at bounding box center [711, 639] width 76 height 38
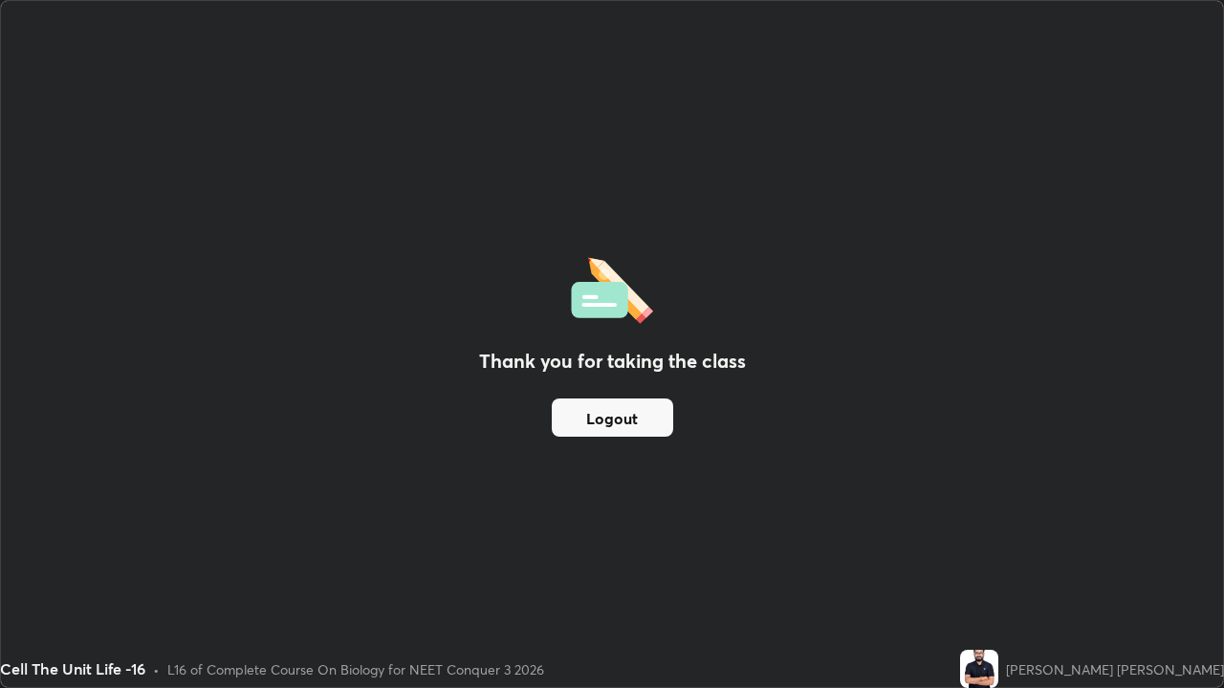
click at [604, 418] on button "Logout" at bounding box center [612, 418] width 121 height 38
